Goal: Find specific page/section: Find specific page/section

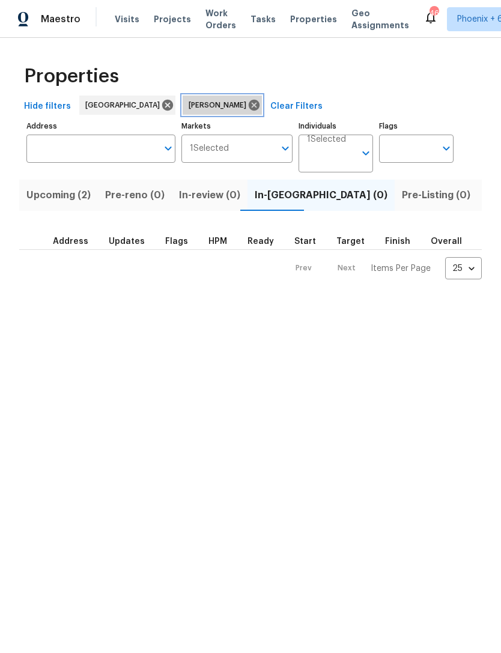
click at [248, 102] on icon at bounding box center [254, 105] width 13 height 13
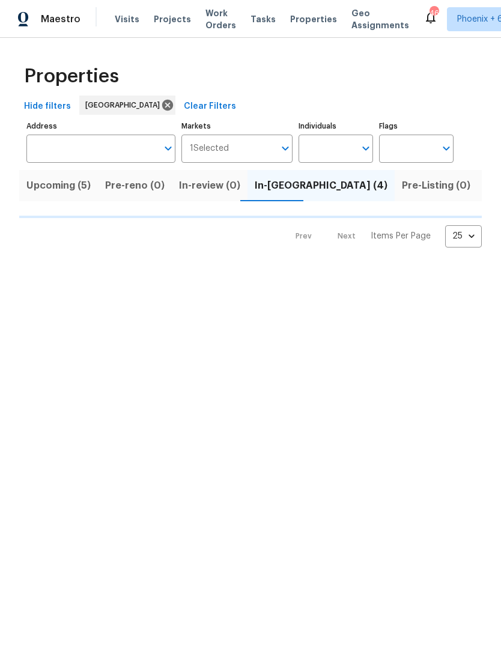
click at [126, 118] on div "Address Address" at bounding box center [100, 140] width 149 height 45
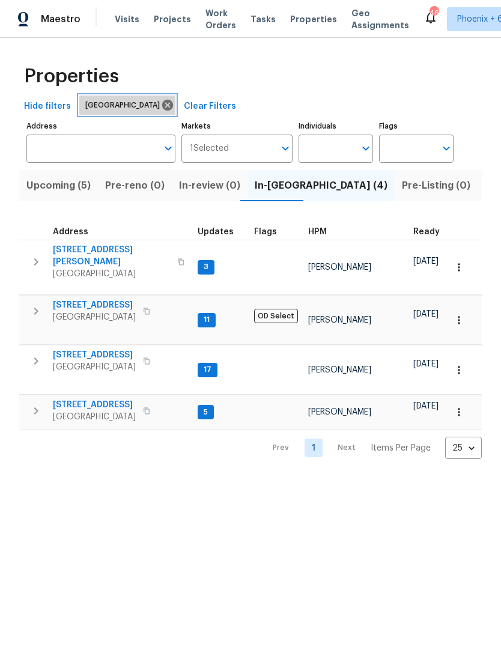
click at [161, 108] on icon at bounding box center [167, 105] width 13 height 13
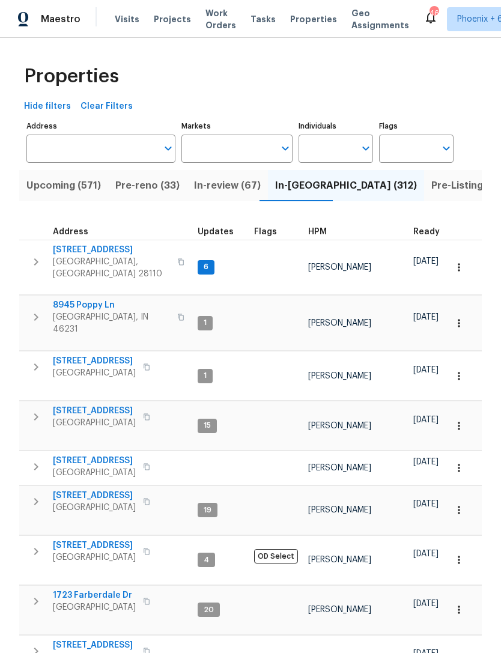
click at [219, 151] on input "Markets" at bounding box center [228, 149] width 94 height 28
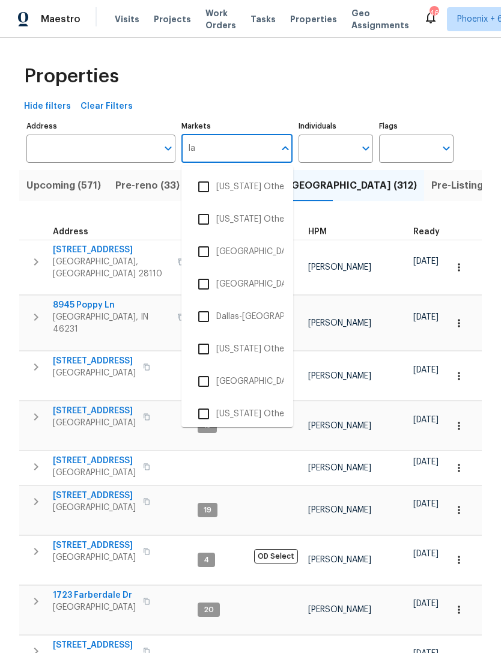
type input "la"
click at [401, 68] on div "Properties" at bounding box center [250, 76] width 463 height 38
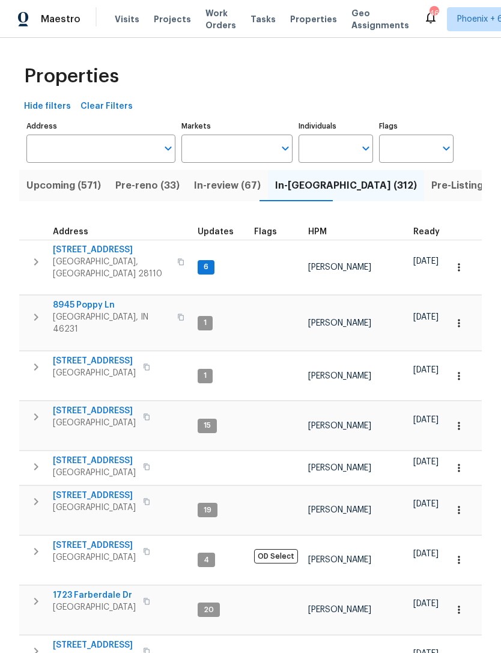
click at [234, 150] on input "Markets" at bounding box center [228, 149] width 94 height 28
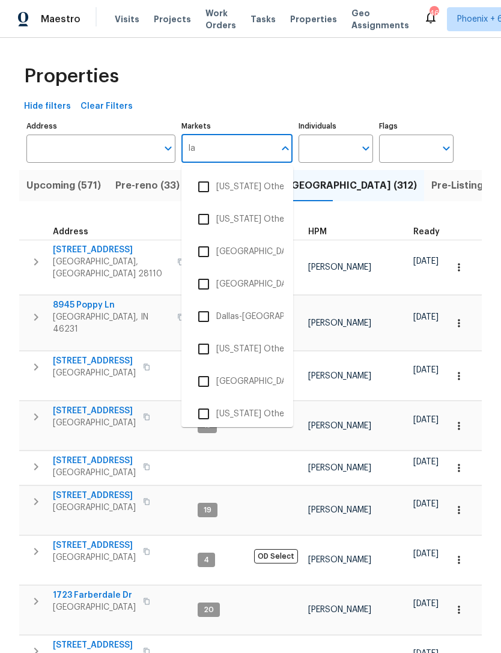
type input "las"
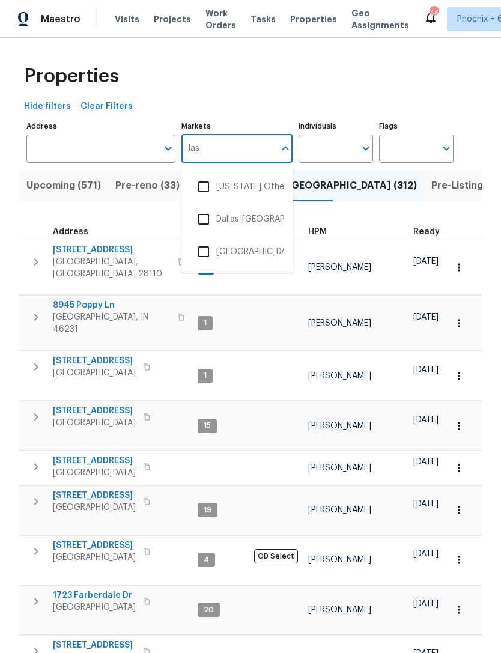
click at [201, 258] on input "checkbox" at bounding box center [203, 251] width 25 height 25
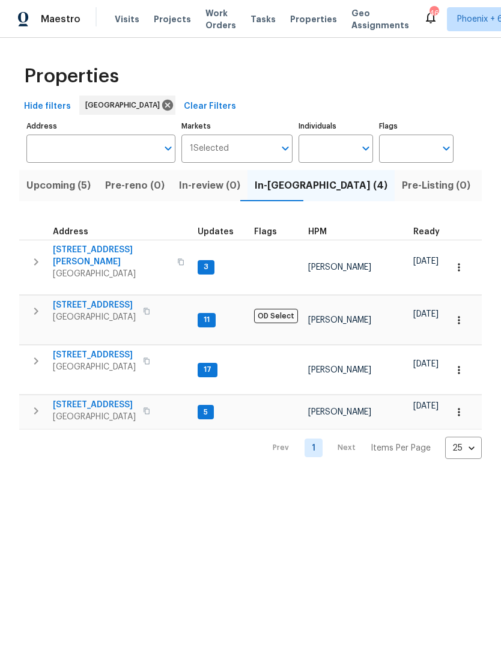
click at [335, 147] on input "Individuals" at bounding box center [327, 149] width 56 height 28
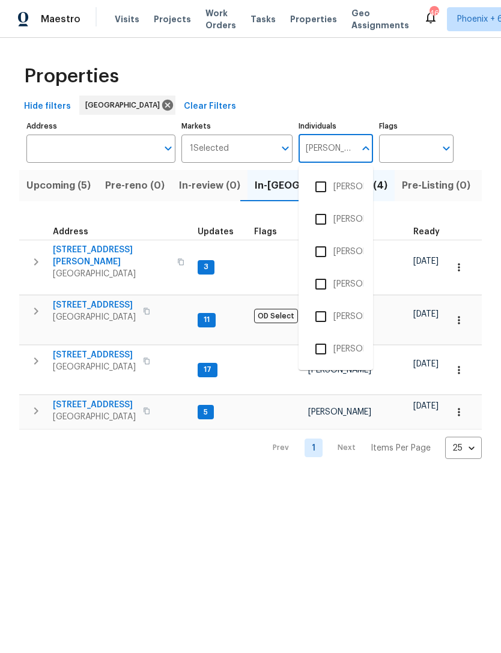
type input "[PERSON_NAME]"
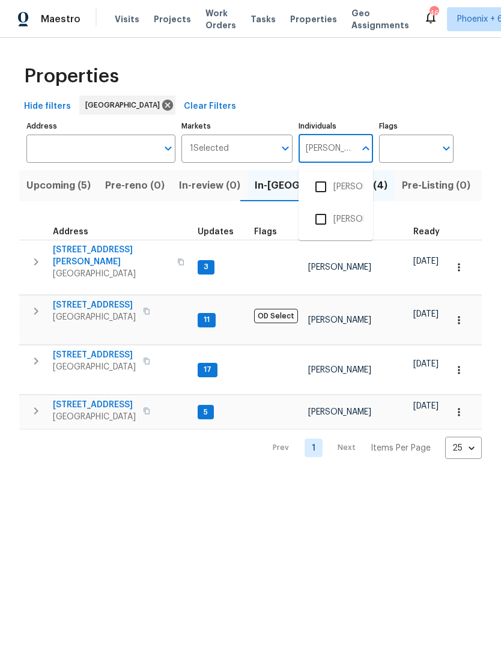
click at [319, 183] on input "checkbox" at bounding box center [320, 186] width 25 height 25
